Goal: Task Accomplishment & Management: Complete application form

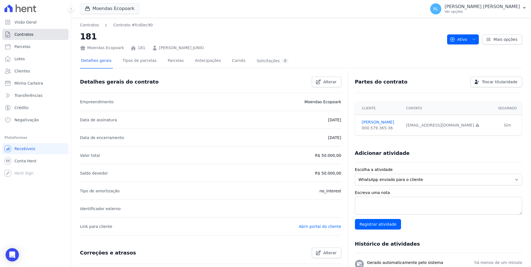
click at [17, 34] on span "Contratos" at bounding box center [23, 35] width 19 height 6
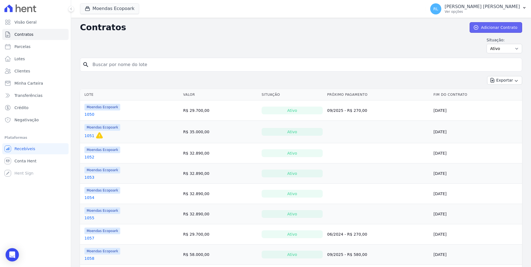
click at [483, 28] on link "Adicionar Contrato" at bounding box center [496, 27] width 53 height 11
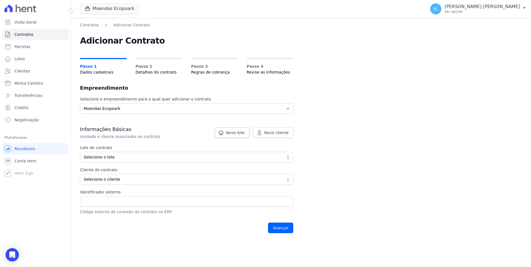
click at [233, 136] on link "Novo lote" at bounding box center [232, 133] width 35 height 11
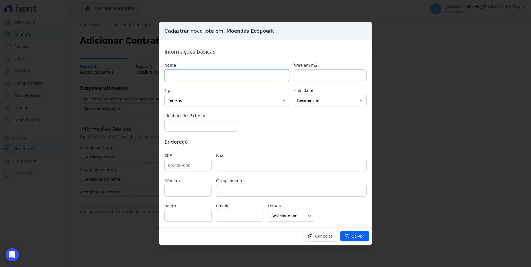
click at [182, 77] on input "text" at bounding box center [227, 75] width 125 height 12
type input "943"
type input "1000"
click at [178, 165] on input "text" at bounding box center [188, 166] width 47 height 12
click at [173, 164] on input "46.400-00" at bounding box center [188, 166] width 47 height 12
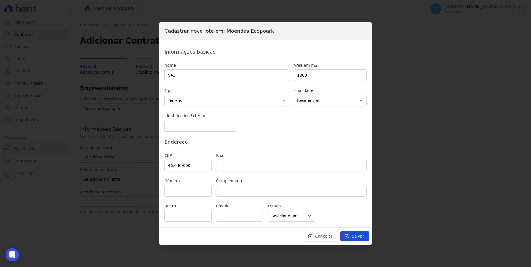
click at [350, 236] on icon at bounding box center [347, 237] width 6 height 6
drag, startPoint x: 191, startPoint y: 167, endPoint x: 136, endPoint y: 163, distance: 54.9
click at [136, 165] on div "Cadastrar novo lote em: Moendas Ecopoark Informações básicas Nome 943 Área em m…" at bounding box center [265, 133] width 531 height 267
type input "46.6"
type input "Ituaçu"
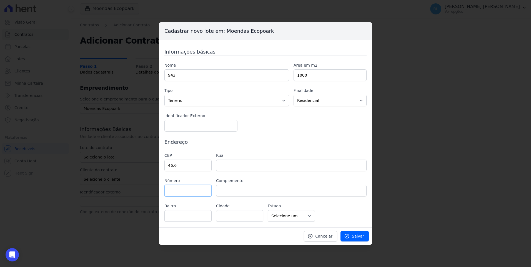
select select "BA"
type input "4000"
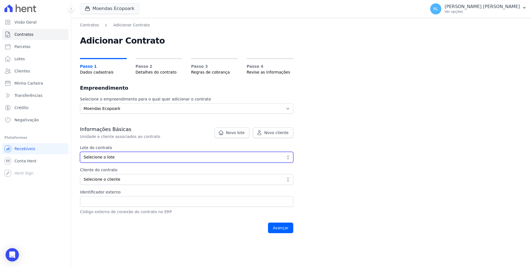
click at [140, 158] on span "Selecione o lote" at bounding box center [183, 158] width 198 height 6
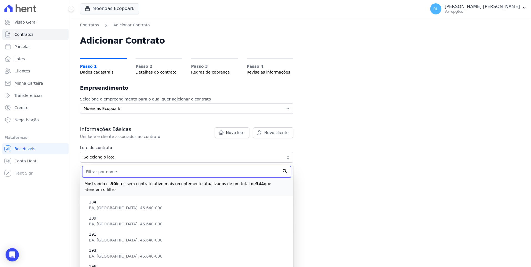
click at [135, 168] on input "text" at bounding box center [186, 172] width 209 height 12
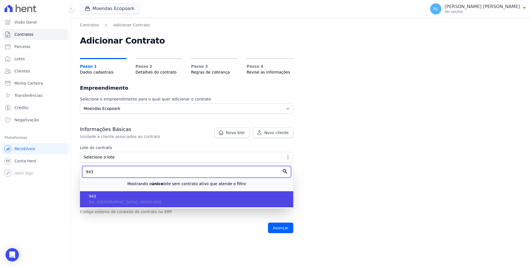
type input "943"
click at [119, 196] on span "943" at bounding box center [189, 197] width 200 height 6
type input "05aaedd4-52e7-4f79-b849-0cc967c2ba11"
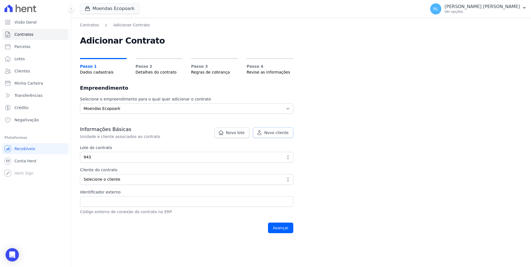
click at [272, 137] on link "Novo cliente" at bounding box center [273, 133] width 40 height 11
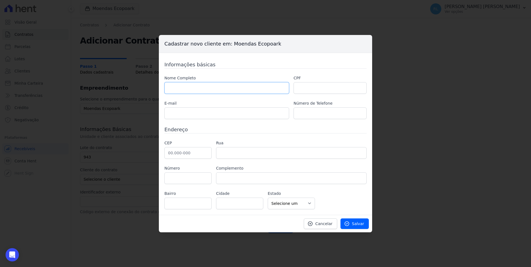
click at [248, 86] on input "text" at bounding box center [227, 88] width 125 height 12
paste input "EDINÉIA MARIA DE OLIVEIRA"
type input "EDINÉIA MARIA DE OLIVEIRA"
paste input "085.298.218-66"
type input "085.298.218-66"
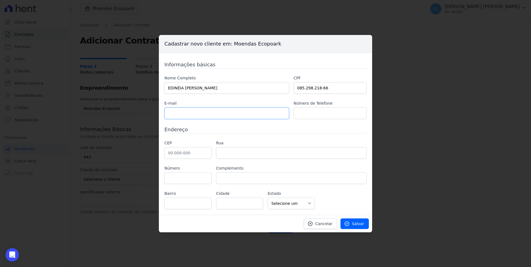
click at [222, 117] on input "text" at bounding box center [227, 114] width 125 height 12
paste input "edioliveira823@gmail.com"
type input "edioliveira823@gmail.com"
paste input "(11) 96065-8803"
type input "(11) 96065-8803"
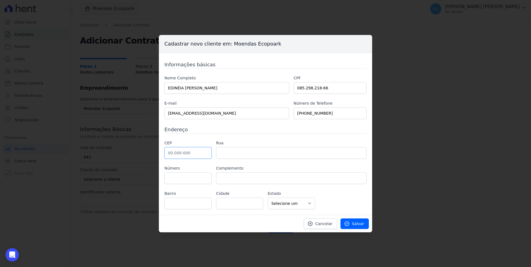
click at [177, 151] on input "text" at bounding box center [188, 153] width 47 height 12
paste input "01.038-000"
type input "01.038-000"
type input "Rua Dom José de Barros"
type input "República"
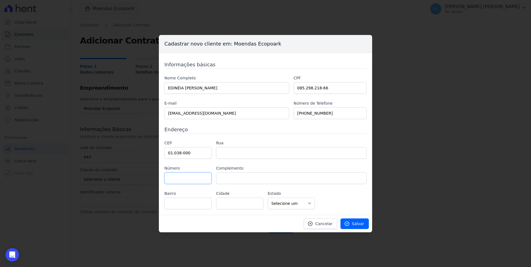
type input "São Paulo"
select select "SP"
click at [359, 226] on span "Salvar" at bounding box center [358, 224] width 12 height 6
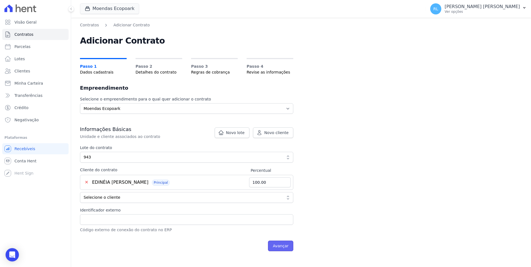
click at [287, 246] on input "Avançar" at bounding box center [280, 246] width 25 height 11
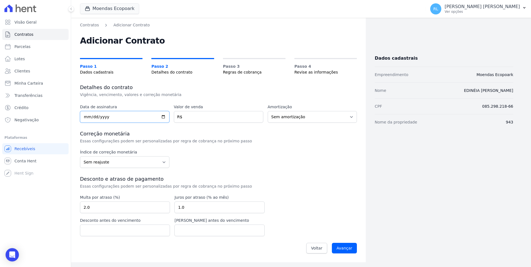
click at [86, 119] on input "date" at bounding box center [125, 117] width 90 height 12
type input "2025-09-01"
type input "45000"
click at [342, 248] on input "Avançar" at bounding box center [344, 248] width 25 height 11
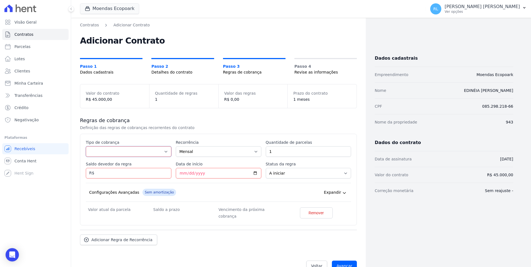
click at [106, 154] on select "Parcela Normal Entrada Sinal Intercalada Chaves Pré-chaves Pós-chaves Impostos …" at bounding box center [129, 151] width 86 height 11
select select "down_payment"
click at [86, 146] on select "Parcela Normal Entrada Sinal Intercalada Chaves Pré-chaves Pós-chaves Impostos …" at bounding box center [129, 151] width 86 height 11
click at [118, 178] on input "Saldo devedor da regra" at bounding box center [129, 173] width 86 height 11
type input "5400"
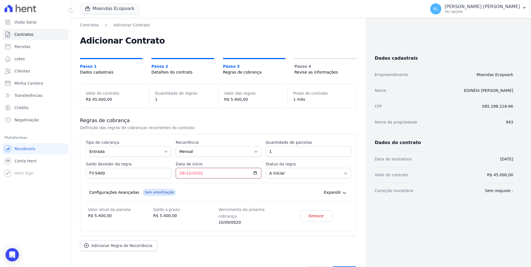
type input "2025-09-10"
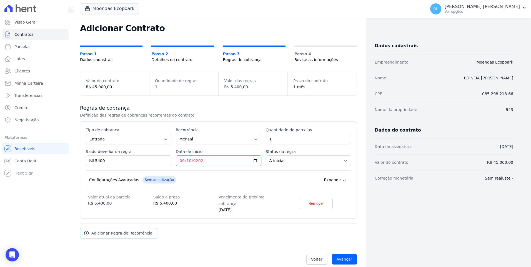
click at [138, 228] on link "Adicionar Regra de Recorrência" at bounding box center [118, 233] width 77 height 11
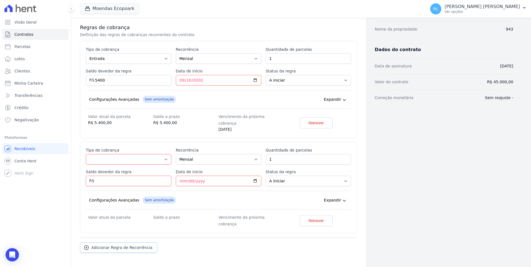
scroll to position [106, 0]
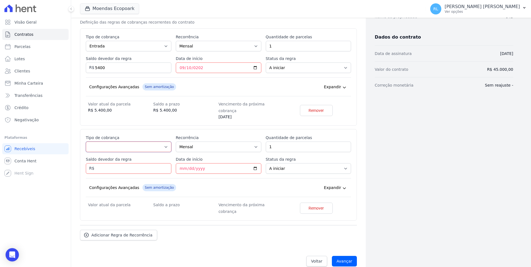
click at [116, 146] on select "Parcela Normal Entrada Sinal Intercalada Chaves Pré-chaves Pós-chaves Impostos …" at bounding box center [129, 147] width 86 height 11
select select "standard"
click at [86, 142] on select "Parcela Normal Entrada Sinal Intercalada Chaves Pré-chaves Pós-chaves Impostos …" at bounding box center [129, 147] width 86 height 11
click at [283, 143] on input "1" at bounding box center [309, 147] width 86 height 11
type input "100"
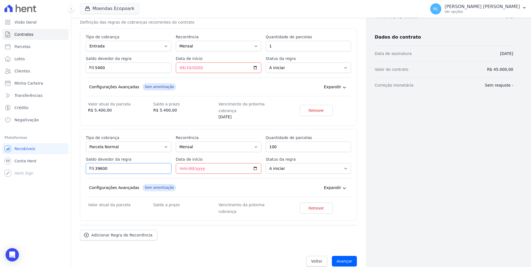
type input "39600"
type input "2025-10-10"
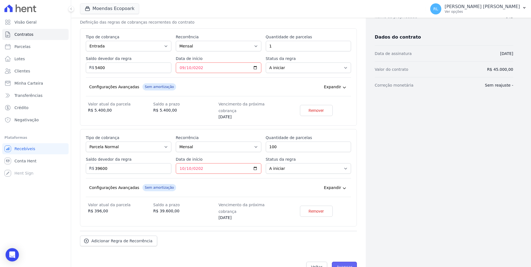
click at [350, 262] on input "Avançar" at bounding box center [344, 267] width 25 height 11
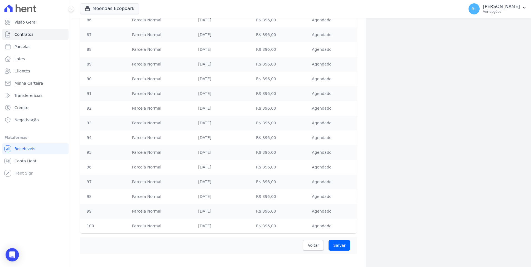
scroll to position [1376, 0]
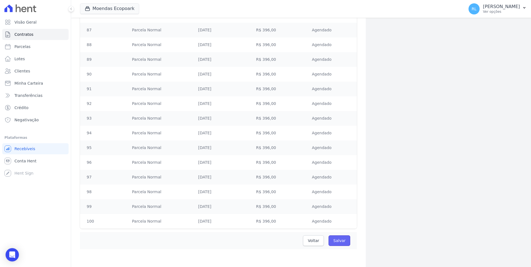
click at [341, 243] on input "Salvar" at bounding box center [340, 241] width 22 height 11
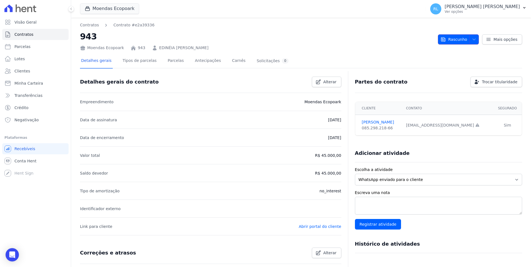
click at [466, 41] on button "Rascunho" at bounding box center [458, 39] width 41 height 10
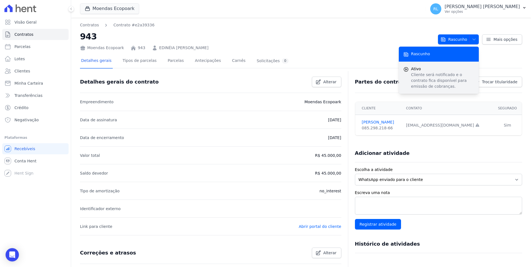
click at [431, 74] on p "Cliente será notificado e o contrato fica disponível para emissão de cobranças." at bounding box center [442, 81] width 63 height 18
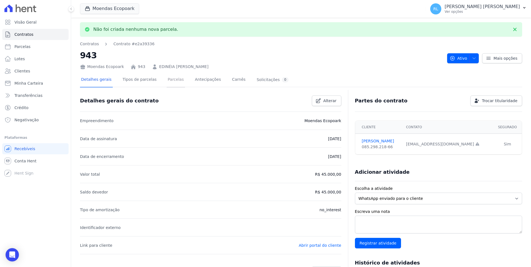
click at [169, 81] on link "Parcelas" at bounding box center [176, 80] width 18 height 15
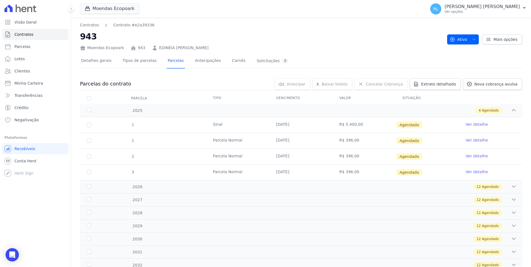
click at [474, 124] on link "Ver detalhe" at bounding box center [477, 125] width 22 height 6
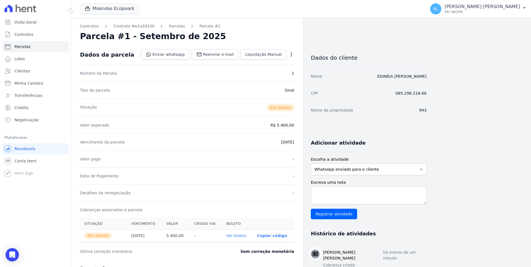
click at [243, 237] on link "Ver boleto" at bounding box center [237, 236] width 20 height 4
click at [30, 50] on link "Parcelas" at bounding box center [35, 46] width 66 height 11
select select
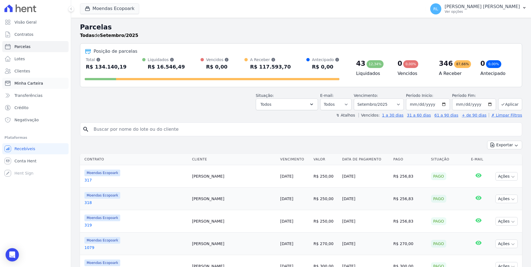
click at [38, 85] on span "Minha Carteira" at bounding box center [28, 84] width 29 height 6
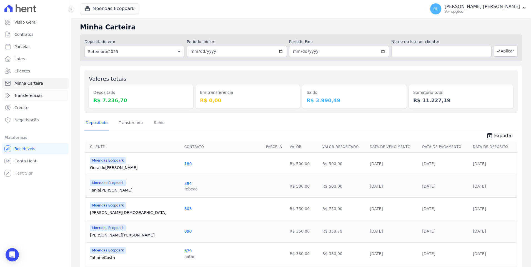
click at [40, 96] on link "Transferências" at bounding box center [35, 95] width 66 height 11
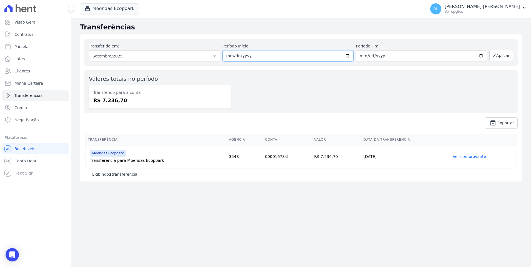
click at [346, 56] on input "2025-09-01" at bounding box center [288, 55] width 131 height 11
type input "[DATE]"
click at [501, 55] on button "Aplicar" at bounding box center [502, 55] width 24 height 11
click at [217, 56] on select "Todos os meses Setembro/2023 Outubro/2023 Novembro/2023 Dezembro/2023 Janeiro/2…" at bounding box center [154, 55] width 131 height 11
drag, startPoint x: 252, startPoint y: 72, endPoint x: 52, endPoint y: 64, distance: 200.6
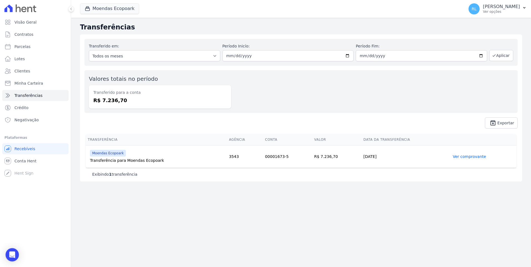
click at [252, 73] on div "Valores totais no período Transferido para a conta R$ 7.236,70" at bounding box center [301, 91] width 434 height 43
click at [29, 83] on span "Minha Carteira" at bounding box center [28, 84] width 29 height 6
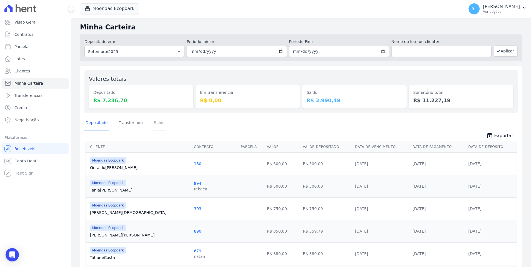
click at [153, 123] on link "Saldo" at bounding box center [159, 123] width 13 height 14
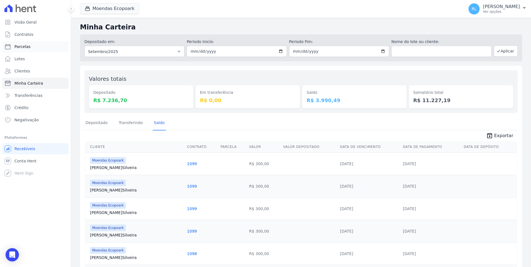
click at [31, 49] on link "Parcelas" at bounding box center [35, 46] width 66 height 11
select select
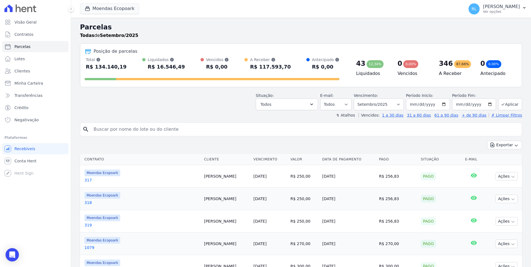
click at [123, 127] on input "search" at bounding box center [305, 129] width 430 height 11
type input "131"
select select
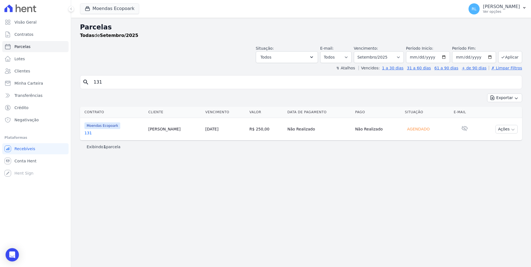
click at [84, 132] on link "131" at bounding box center [113, 133] width 59 height 6
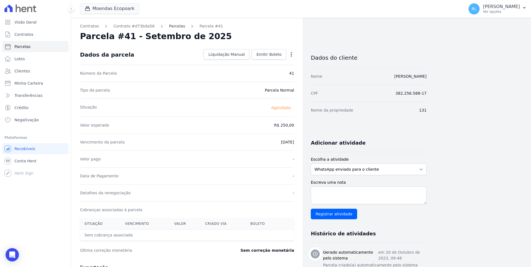
click at [172, 26] on link "Parcelas" at bounding box center [177, 26] width 16 height 6
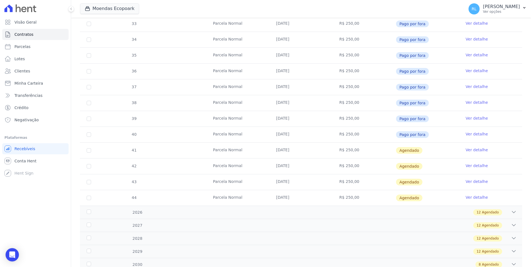
scroll to position [139, 0]
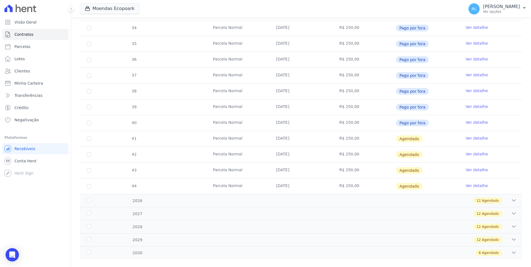
click at [466, 122] on link "Ver detalhe" at bounding box center [477, 123] width 22 height 6
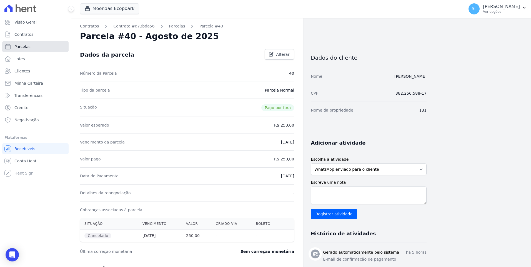
click at [48, 48] on link "Parcelas" at bounding box center [35, 46] width 66 height 11
select select
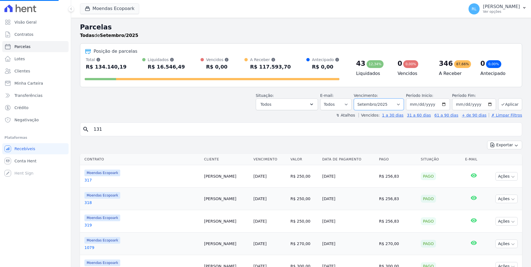
click at [398, 106] on select "Filtrar por período ──────── Todos os meses Outubro/2022 Novembro/2022 Dezembro…" at bounding box center [379, 105] width 50 height 12
select select "08/2025"
click at [359, 99] on select "Filtrar por período ──────── Todos os meses Outubro/2022 Novembro/2022 Dezembro…" at bounding box center [379, 105] width 50 height 12
select select
click at [315, 110] on button "Todos" at bounding box center [287, 105] width 62 height 12
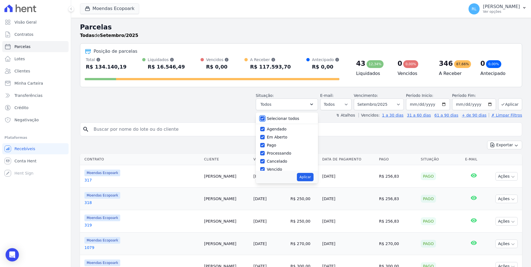
click at [265, 120] on input "Selecionar todos" at bounding box center [262, 118] width 4 height 4
checkbox input "false"
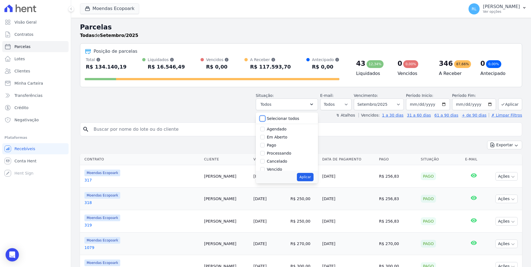
checkbox input "false"
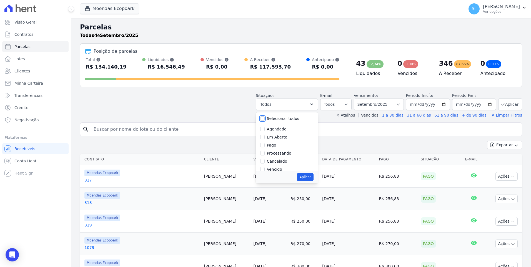
checkbox input "false"
click at [265, 169] on input "Vencido" at bounding box center [262, 169] width 4 height 4
checkbox input "true"
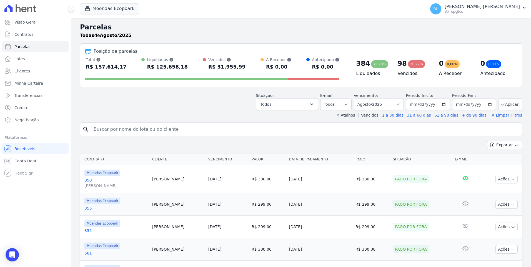
select select
click at [311, 104] on button "Todos" at bounding box center [287, 105] width 62 height 12
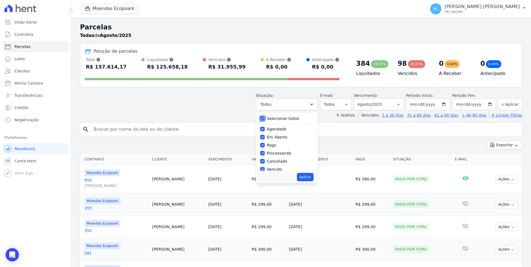
click at [265, 119] on input "Selecionar todos" at bounding box center [262, 118] width 4 height 4
checkbox input "false"
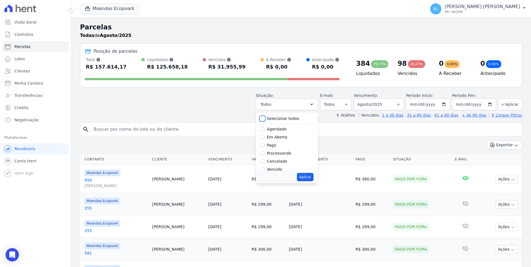
checkbox input "false"
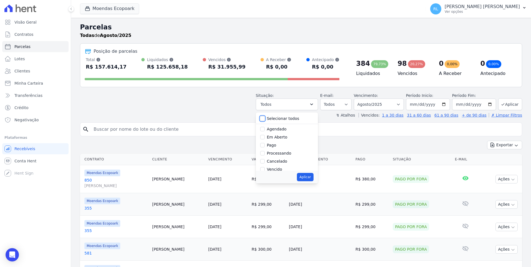
checkbox input "false"
click at [265, 131] on input "Agendado" at bounding box center [262, 129] width 4 height 4
checkbox input "true"
click at [265, 168] on input "Vencido" at bounding box center [262, 169] width 4 height 4
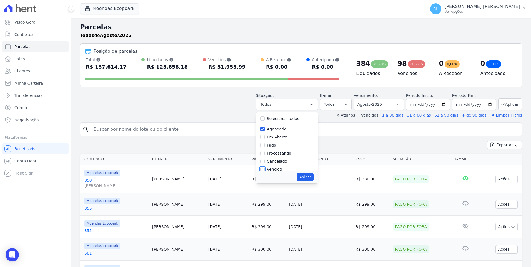
checkbox input "true"
click at [265, 138] on input "Em Aberto" at bounding box center [262, 137] width 4 height 4
checkbox input "true"
click at [309, 175] on button "Aplicar" at bounding box center [305, 177] width 16 height 8
select select "scheduled"
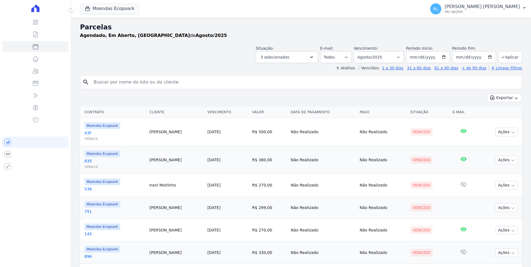
select select
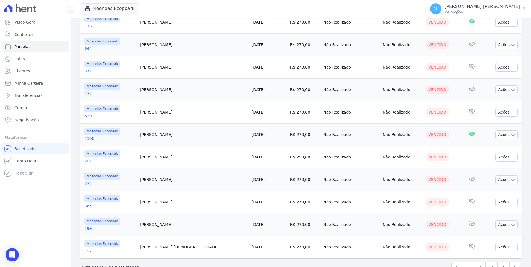
scroll to position [466, 0]
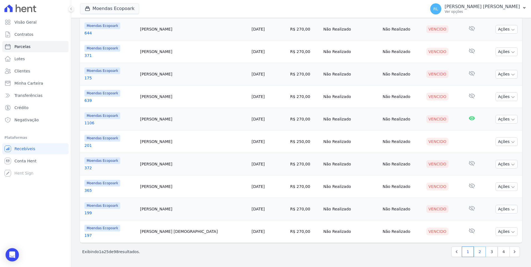
click at [476, 253] on link "2" at bounding box center [480, 252] width 12 height 11
select select
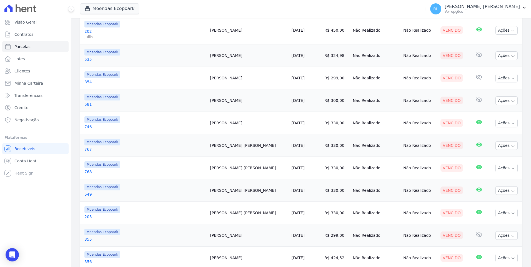
scroll to position [471, 0]
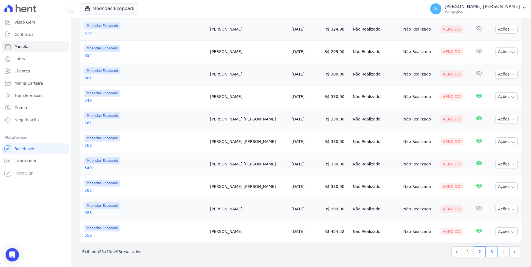
click at [488, 251] on link "3" at bounding box center [492, 252] width 12 height 11
select select
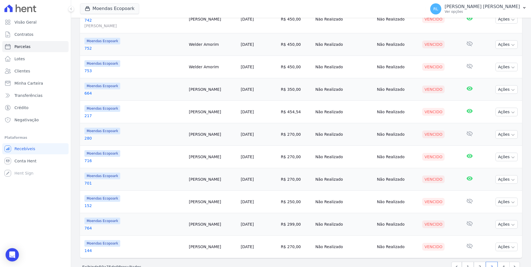
scroll to position [460, 0]
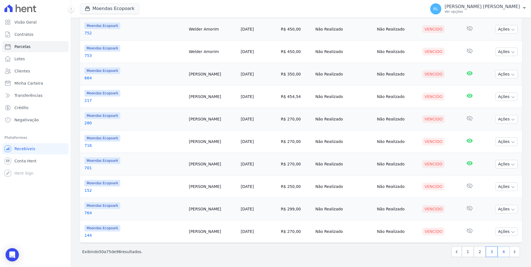
click at [499, 254] on link "4" at bounding box center [504, 252] width 12 height 11
select select
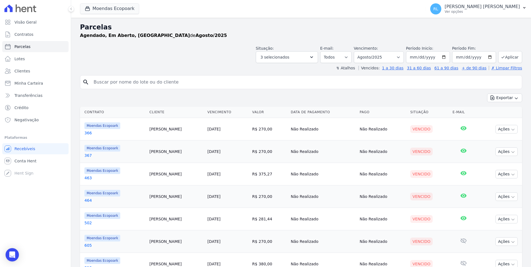
click at [126, 81] on input "search" at bounding box center [305, 82] width 430 height 11
type input "renata"
select select
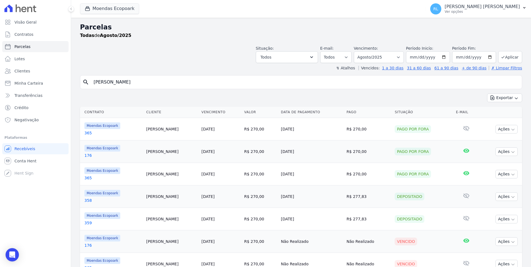
click at [86, 132] on link "365" at bounding box center [113, 133] width 58 height 6
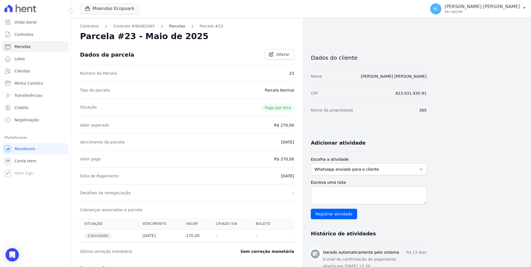
click at [169, 24] on link "Parcelas" at bounding box center [177, 26] width 16 height 6
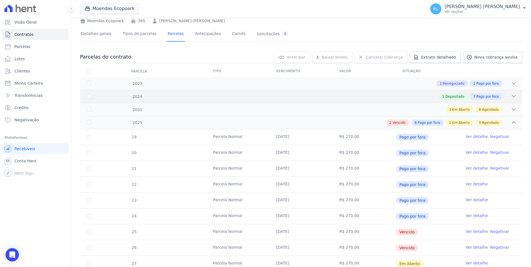
scroll to position [83, 0]
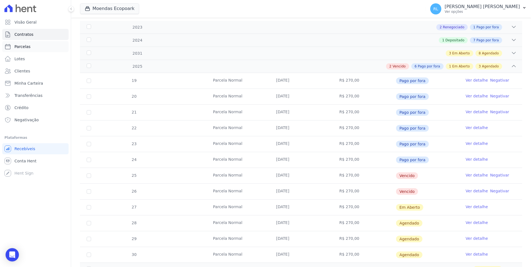
click at [21, 48] on span "Parcelas" at bounding box center [22, 47] width 16 height 6
select select
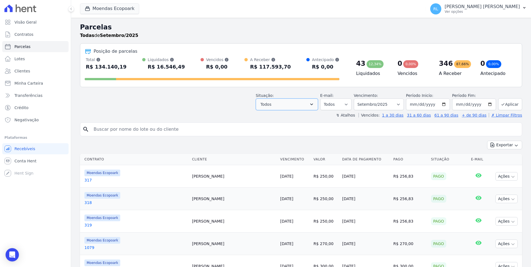
click at [304, 104] on button "Todos" at bounding box center [287, 105] width 62 height 12
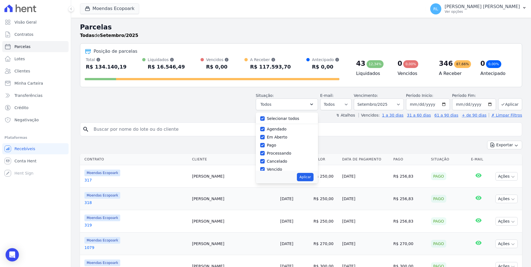
click at [280, 117] on label "Selecionar todos" at bounding box center [283, 118] width 33 height 4
drag, startPoint x: 280, startPoint y: 117, endPoint x: 271, endPoint y: 119, distance: 9.4
click at [271, 119] on div "Selecionar todos" at bounding box center [286, 119] width 53 height 8
click at [265, 118] on input "Selecionar todos" at bounding box center [262, 118] width 4 height 4
checkbox input "false"
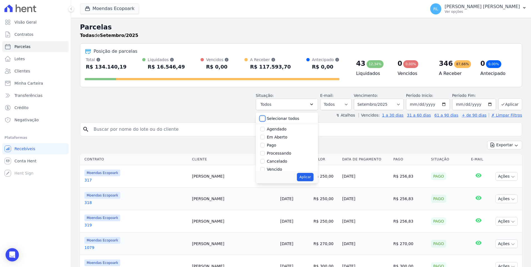
checkbox input "false"
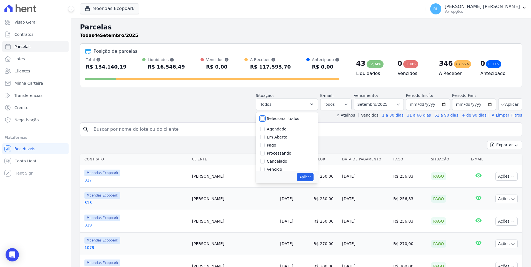
checkbox input "false"
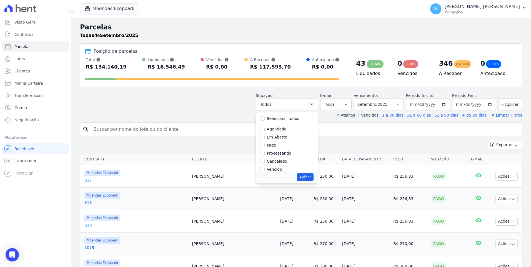
click at [287, 129] on label "Agendado" at bounding box center [277, 129] width 20 height 4
click at [265, 129] on input "Agendado" at bounding box center [262, 129] width 4 height 4
checkbox input "true"
click at [310, 176] on button "Aplicar" at bounding box center [305, 177] width 16 height 8
select select "scheduled"
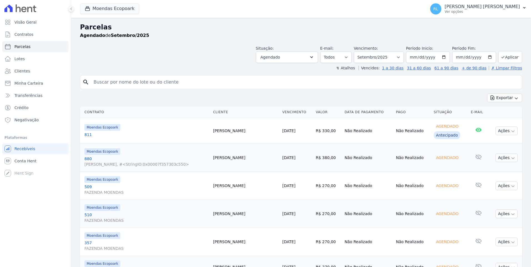
select select
click at [525, 9] on icon "button" at bounding box center [525, 8] width 4 height 4
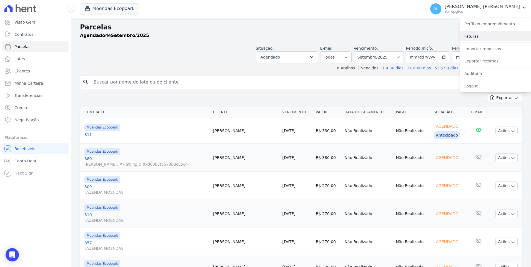
click at [471, 37] on link "Faturas" at bounding box center [495, 36] width 71 height 10
click at [467, 35] on link "Faturas" at bounding box center [495, 36] width 71 height 10
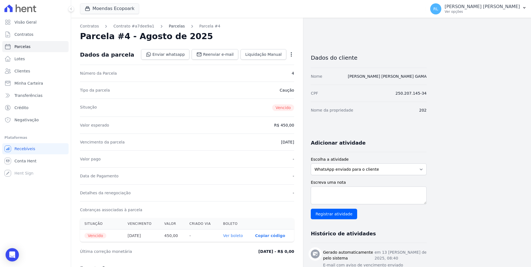
click at [169, 26] on link "Parcelas" at bounding box center [177, 26] width 16 height 6
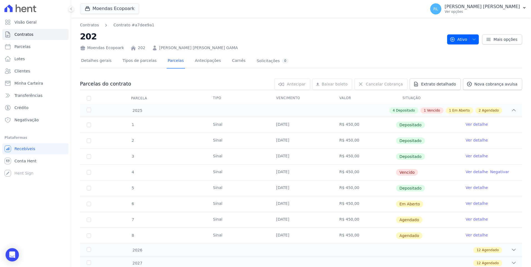
click at [472, 172] on link "Ver detalhe" at bounding box center [477, 172] width 22 height 6
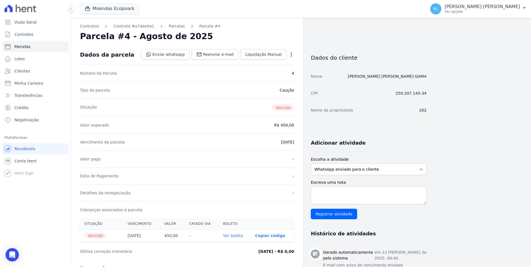
click at [292, 56] on icon "button" at bounding box center [292, 55] width 6 height 6
click at [274, 73] on link "Cancelar Cobrança" at bounding box center [267, 72] width 49 height 10
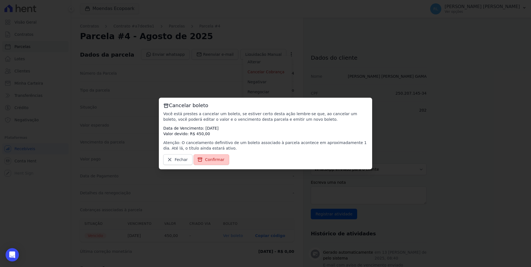
click at [216, 161] on span "Confirmar" at bounding box center [214, 160] width 19 height 6
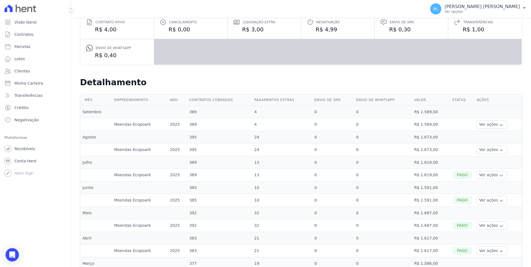
scroll to position [83, 0]
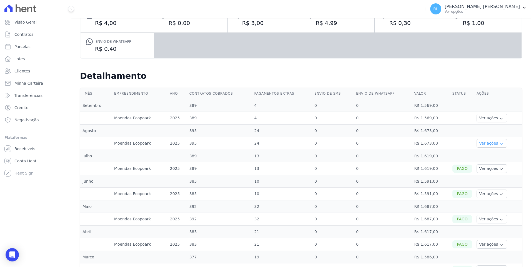
click at [499, 144] on icon "button" at bounding box center [501, 144] width 4 height 4
click at [499, 118] on icon "button" at bounding box center [501, 118] width 4 height 4
click at [495, 146] on button "Ver ações" at bounding box center [492, 143] width 31 height 9
click at [486, 152] on link "Ver detalhes" at bounding box center [491, 152] width 24 height 6
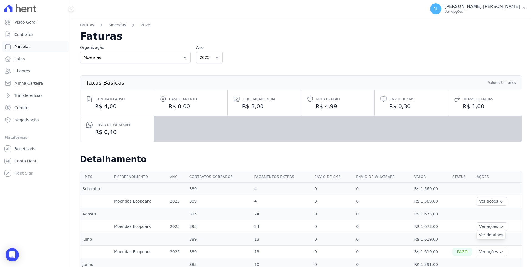
click at [27, 45] on span "Parcelas" at bounding box center [22, 47] width 16 height 6
click at [32, 46] on link "Parcelas" at bounding box center [35, 46] width 66 height 11
select select
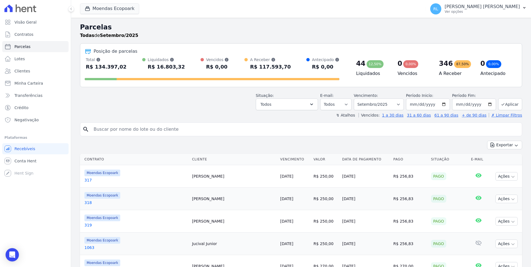
click at [127, 130] on input "search" at bounding box center [305, 129] width 430 height 11
type input "366"
select select
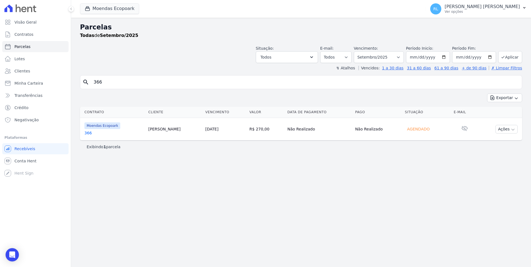
click at [88, 131] on link "366" at bounding box center [113, 133] width 59 height 6
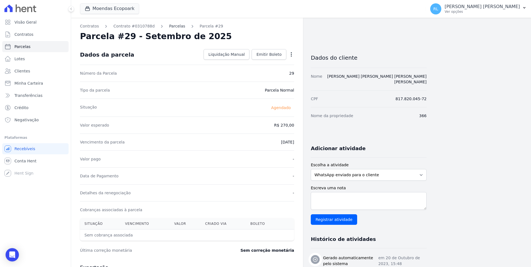
click at [171, 26] on link "Parcelas" at bounding box center [177, 26] width 16 height 6
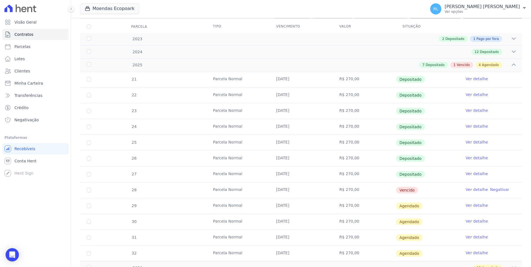
scroll to position [83, 0]
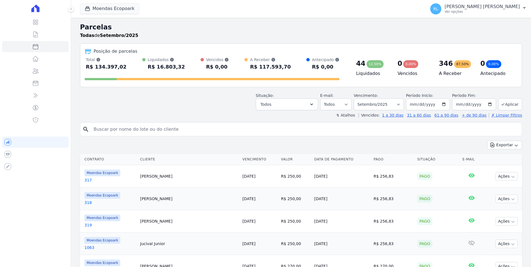
select select
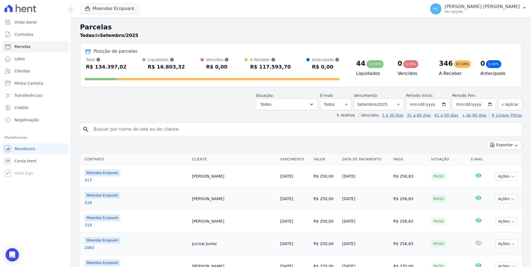
click at [103, 124] on input "search" at bounding box center [305, 129] width 430 height 11
type input "1068"
select select
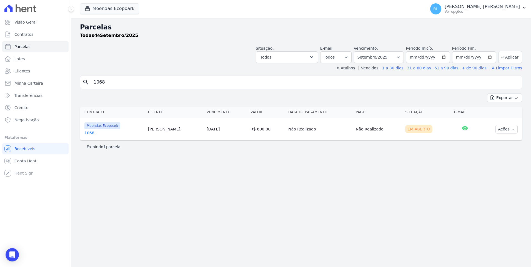
click at [94, 133] on link "1068" at bounding box center [113, 133] width 59 height 6
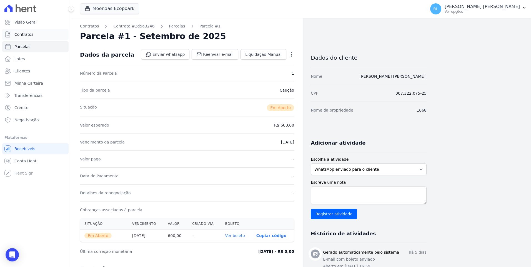
click at [36, 30] on link "Contratos" at bounding box center [35, 34] width 66 height 11
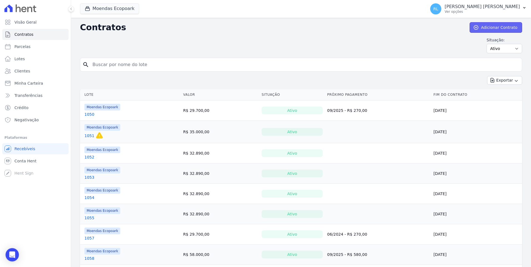
click at [493, 29] on link "Adicionar Contrato" at bounding box center [496, 27] width 53 height 11
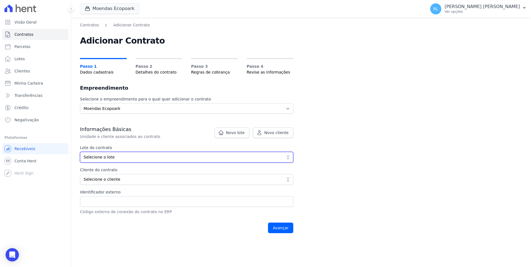
click at [119, 160] on span "Selecione o lote" at bounding box center [183, 158] width 198 height 6
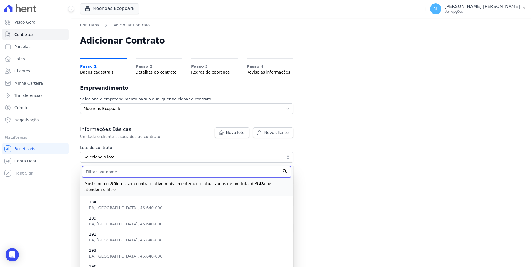
click at [110, 169] on input "text" at bounding box center [186, 172] width 209 height 12
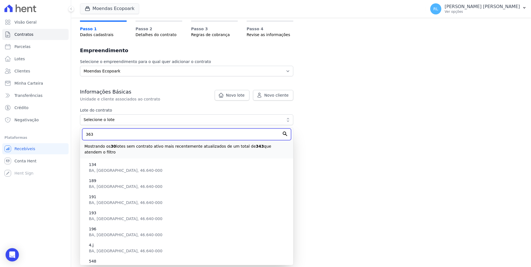
scroll to position [52, 0]
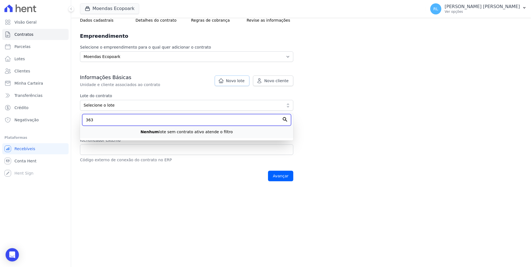
type input "363"
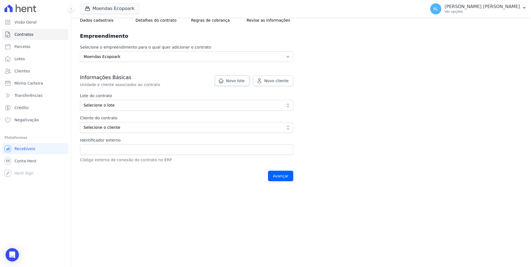
click at [243, 83] on span "Novo lote" at bounding box center [235, 81] width 19 height 6
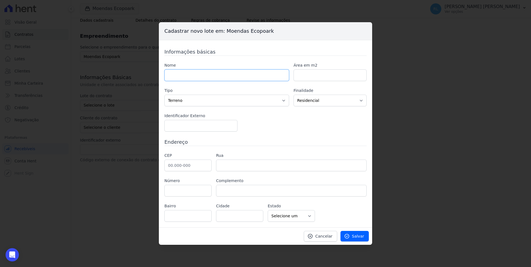
click at [187, 77] on input "text" at bounding box center [227, 75] width 125 height 12
type input "363"
type input "1000"
click at [176, 164] on input "text" at bounding box center [188, 166] width 47 height 12
type input "46.640-000"
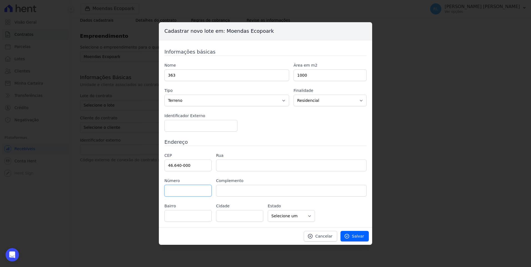
type input "Ituaçu"
select select "BA"
click at [349, 237] on icon at bounding box center [347, 237] width 4 height 4
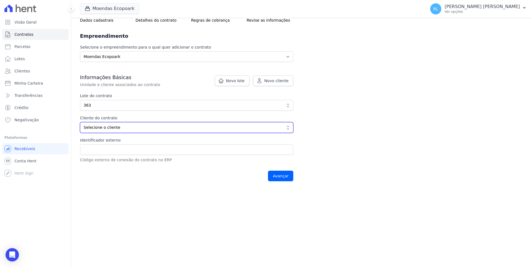
click at [149, 125] on span "Selecione o cliente" at bounding box center [183, 128] width 198 height 6
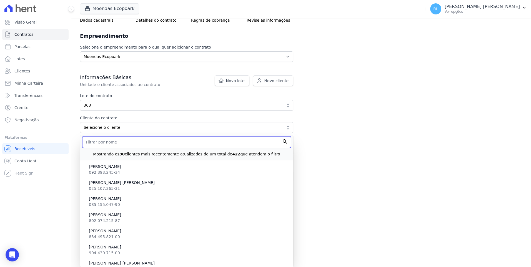
click at [143, 142] on input "text" at bounding box center [186, 142] width 209 height 12
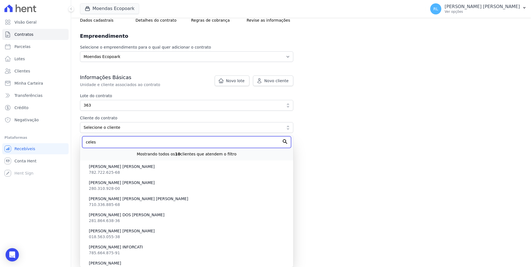
scroll to position [30, 0]
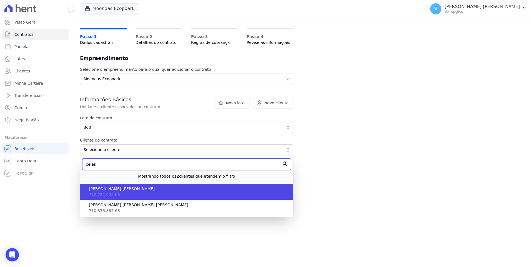
type input "celes"
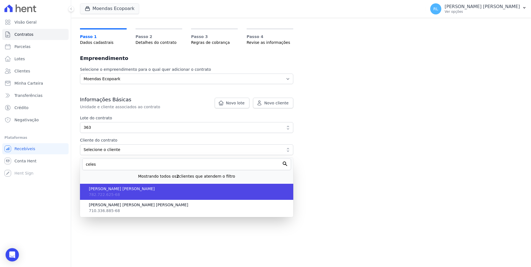
click at [113, 191] on span "CELESTE OLIVEIRA COUTINHO" at bounding box center [189, 189] width 200 height 6
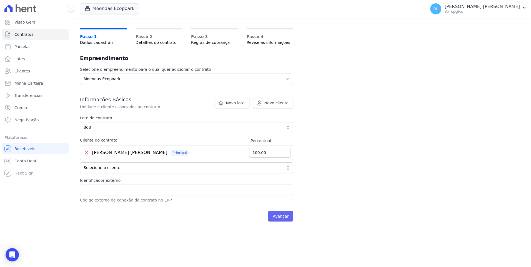
click at [286, 217] on input "Avançar" at bounding box center [280, 216] width 25 height 11
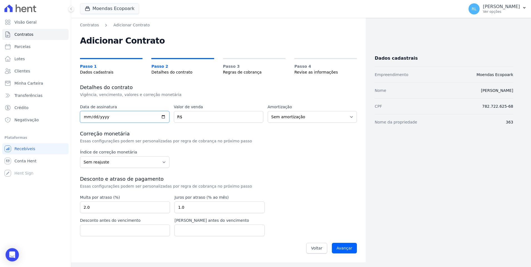
click at [86, 115] on input "date" at bounding box center [125, 117] width 90 height 12
type input "[DATE]"
type input "50000"
click at [346, 247] on input "Avançar" at bounding box center [344, 248] width 25 height 11
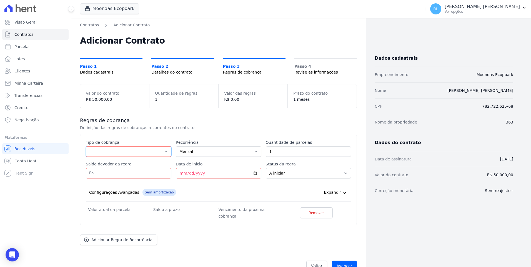
click at [107, 152] on select "Parcela Normal Entrada Sinal Intercalada Chaves Pré-chaves Pós-chaves Impostos …" at bounding box center [129, 151] width 86 height 11
select select "deposit"
click at [86, 146] on select "Parcela Normal Entrada Sinal Intercalada Chaves Pré-chaves Pós-chaves Impostos …" at bounding box center [129, 151] width 86 height 11
click at [285, 153] on input "1" at bounding box center [309, 151] width 86 height 11
type input "13"
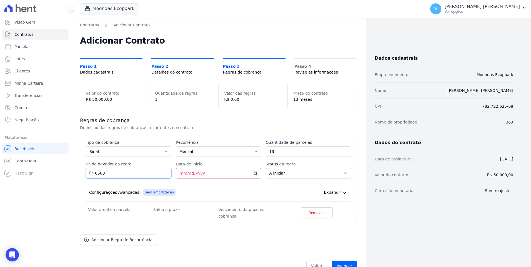
type input "6500"
type input "2025-09-20"
click at [146, 242] on link "Adicionar Regra de Recorrência" at bounding box center [118, 246] width 77 height 11
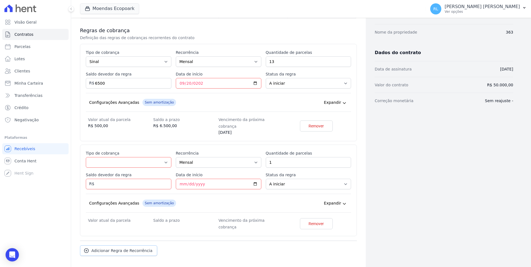
scroll to position [106, 0]
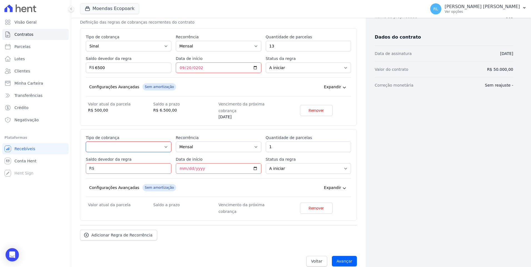
click at [96, 145] on select "Parcela Normal Entrada Sinal Intercalada Chaves Pré-chaves Pós-chaves Impostos …" at bounding box center [129, 147] width 86 height 11
select select "standard"
click at [86, 142] on select "Parcela Normal Entrada Sinal Intercalada Chaves Pré-chaves Pós-chaves Impostos …" at bounding box center [129, 147] width 86 height 11
drag, startPoint x: 284, startPoint y: 143, endPoint x: 258, endPoint y: 143, distance: 25.6
click at [258, 143] on div "Esse tipo de parcela não entra no saldo devedor do contrato. Tipo de cobrança P…" at bounding box center [218, 175] width 265 height 80
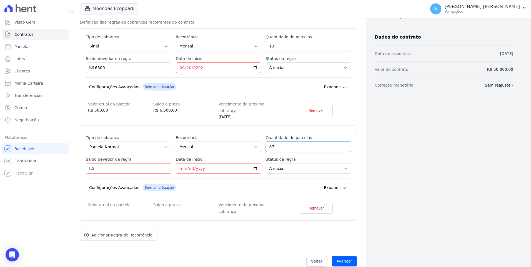
type input "87"
type input "43500"
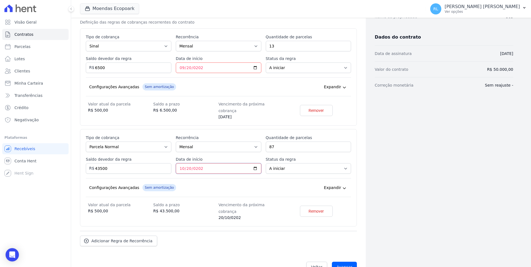
type input "2026-10-20"
click at [345, 262] on input "Avançar" at bounding box center [344, 267] width 25 height 11
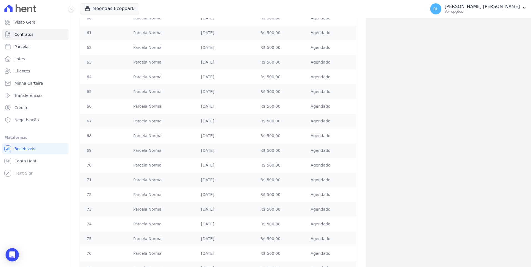
scroll to position [1362, 0]
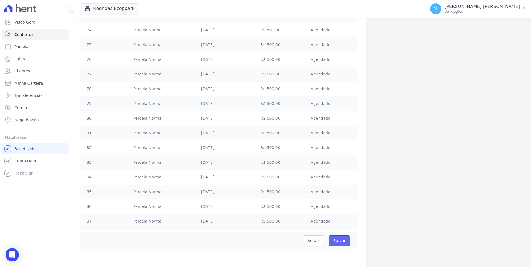
click at [344, 242] on input "Salvar" at bounding box center [340, 241] width 22 height 11
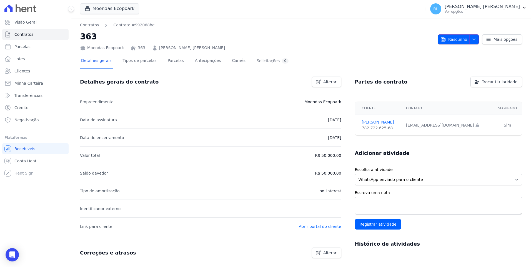
click at [457, 41] on span "Rascunho" at bounding box center [454, 39] width 27 height 10
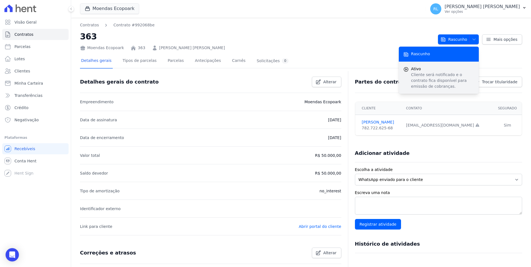
click at [443, 71] on span "Ativo" at bounding box center [442, 69] width 63 height 6
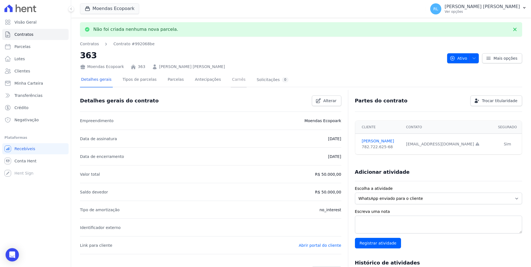
click at [231, 81] on link "Carnês" at bounding box center [239, 80] width 16 height 15
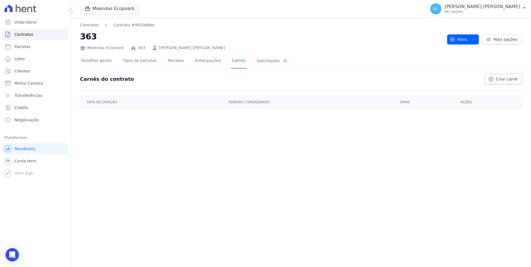
click at [499, 81] on link "Criar carnê" at bounding box center [504, 79] width 38 height 11
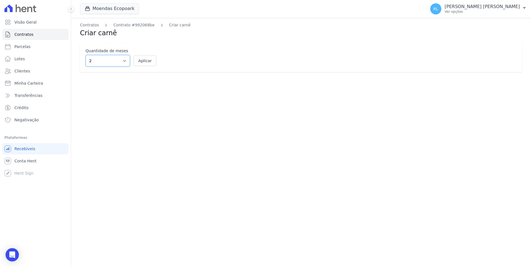
click at [127, 63] on select "2 3 4 5 6 7 8 9 10 11 12" at bounding box center [108, 61] width 44 height 12
select select "12"
click at [86, 55] on select "2 3 4 5 6 7 8 9 10 11 12" at bounding box center [108, 61] width 44 height 12
click at [142, 59] on button "Aplicar" at bounding box center [145, 61] width 23 height 11
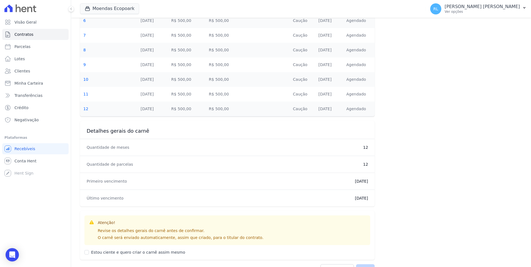
scroll to position [250, 0]
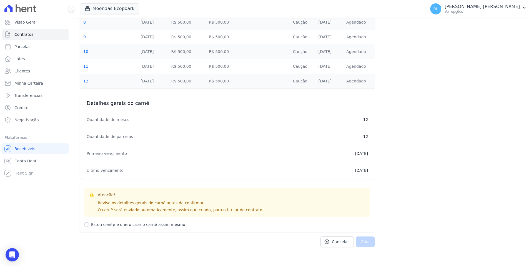
click at [89, 224] on div "Estou ciente e quero criar o carnê assim mesmo" at bounding box center [227, 223] width 286 height 10
click at [86, 225] on input "Estou ciente e quero criar o carnê assim mesmo" at bounding box center [86, 225] width 4 height 4
checkbox input "true"
click at [361, 244] on button "Criar" at bounding box center [365, 242] width 19 height 11
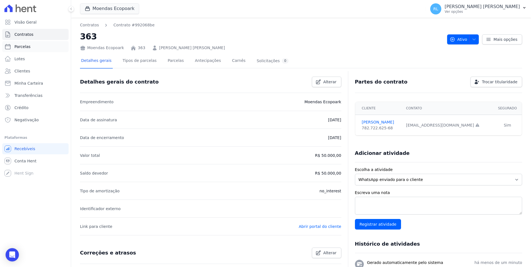
click at [33, 50] on link "Parcelas" at bounding box center [35, 46] width 66 height 11
select select
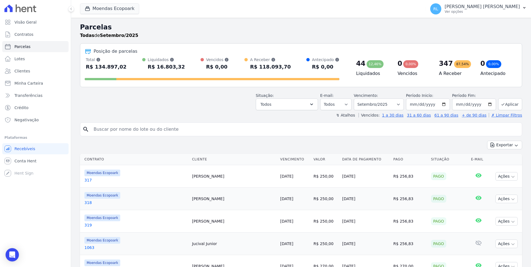
click at [213, 126] on input "search" at bounding box center [305, 129] width 430 height 11
type input "202"
select select
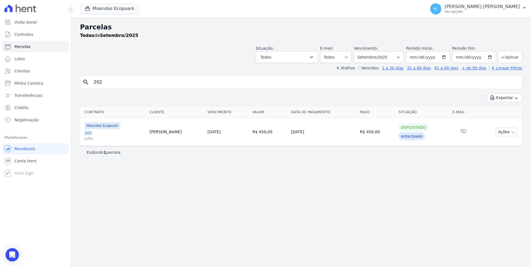
click at [88, 133] on link "202 jullis" at bounding box center [114, 135] width 61 height 11
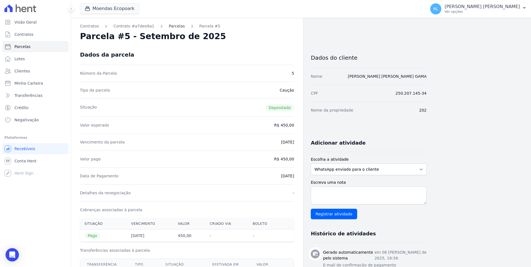
click at [172, 26] on link "Parcelas" at bounding box center [177, 26] width 16 height 6
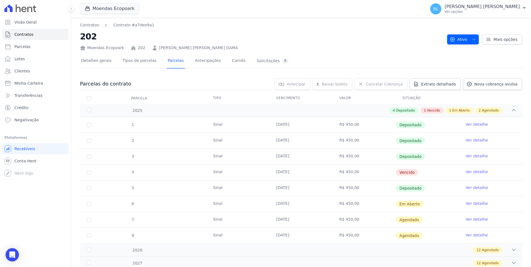
click at [467, 172] on link "Ver detalhe" at bounding box center [477, 172] width 22 height 6
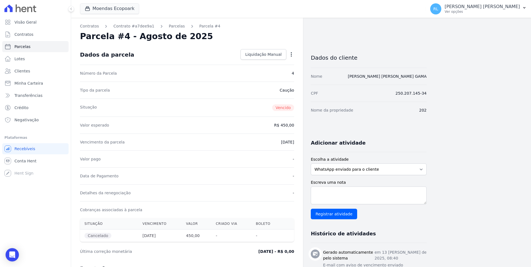
click at [291, 56] on icon "button" at bounding box center [292, 55] width 6 height 6
click at [266, 59] on link "Alterar" at bounding box center [267, 62] width 49 height 10
click at [265, 142] on input "2025-08-10" at bounding box center [272, 142] width 44 height 12
type input "2025-09-10"
click at [284, 54] on span "Salvar" at bounding box center [283, 55] width 12 height 6
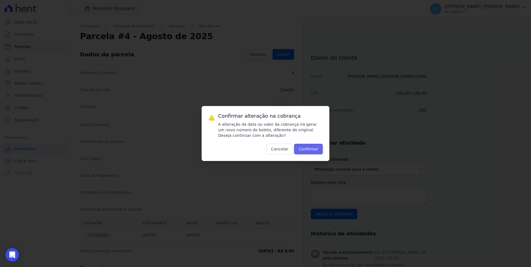
click at [317, 152] on button "Confirmar" at bounding box center [308, 149] width 29 height 11
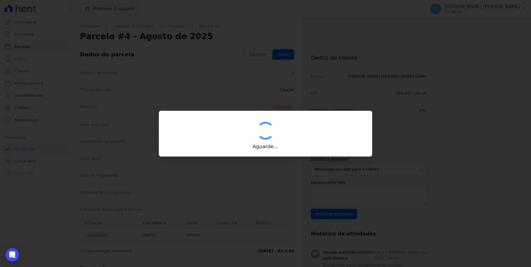
type input "00190000090335103300000667088173212000000045000"
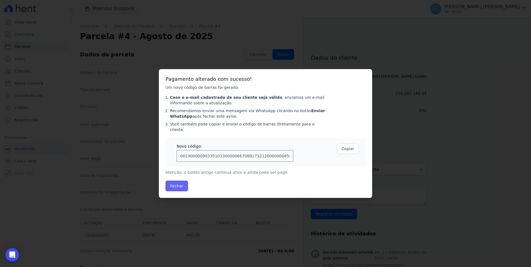
click at [172, 185] on button "Fechar" at bounding box center [177, 186] width 23 height 11
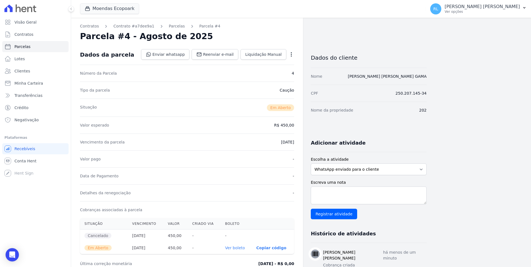
click at [231, 248] on link "Ver boleto" at bounding box center [235, 248] width 20 height 4
click at [36, 83] on span "Minha Carteira" at bounding box center [28, 84] width 29 height 6
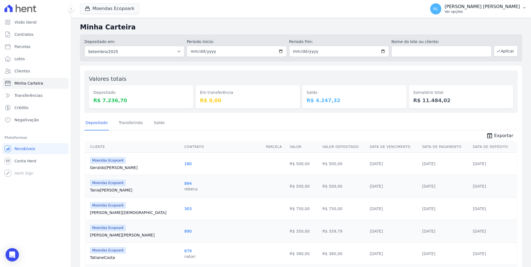
click at [519, 8] on p "[PERSON_NAME] [PERSON_NAME]" at bounding box center [482, 7] width 75 height 6
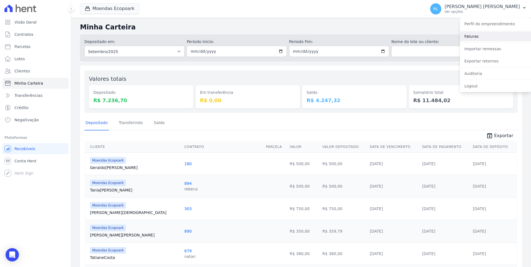
click at [481, 37] on link "Faturas" at bounding box center [495, 36] width 71 height 10
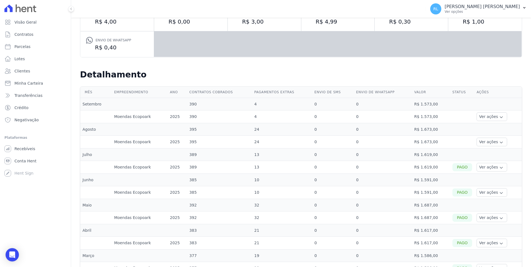
scroll to position [111, 0]
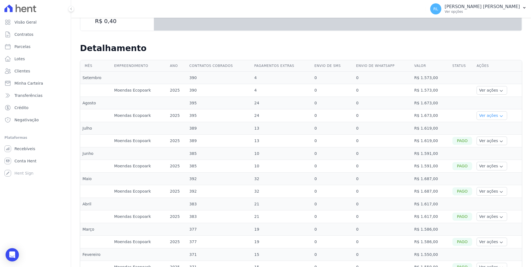
click at [499, 115] on icon "button" at bounding box center [501, 116] width 4 height 4
click at [499, 90] on icon "button" at bounding box center [501, 91] width 4 height 4
click at [499, 141] on icon "button" at bounding box center [501, 141] width 4 height 4
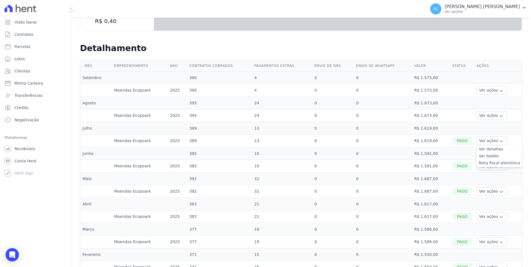
click at [512, 48] on h2 "Detalhamento" at bounding box center [301, 48] width 442 height 10
